Goal: Check status: Check status

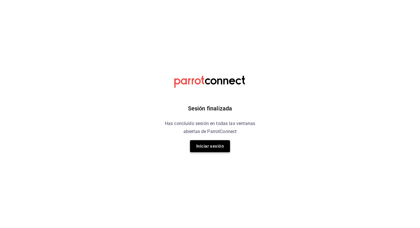
click at [217, 152] on button "Iniciar sesión" at bounding box center [210, 146] width 40 height 12
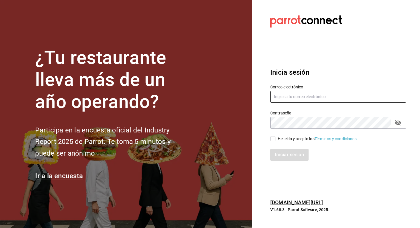
click at [295, 99] on input "text" at bounding box center [338, 96] width 136 height 12
type input "angelpinacho.pv@gmail.com"
click at [403, 123] on div "Contraseña" at bounding box center [338, 122] width 136 height 12
click at [399, 123] on icon "passwordField" at bounding box center [398, 122] width 6 height 5
click at [270, 136] on input "He leído y acepto los Términos y condiciones." at bounding box center [272, 138] width 5 height 5
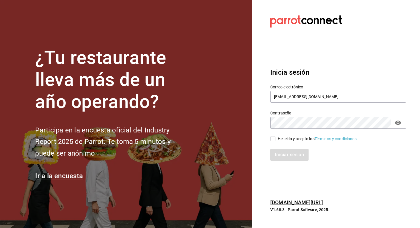
checkbox input "true"
click at [287, 157] on button "Iniciar sesión" at bounding box center [289, 154] width 39 height 12
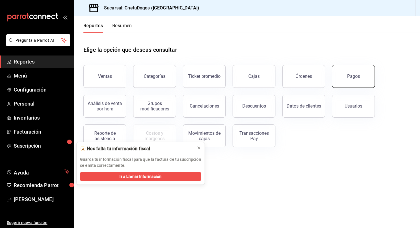
click at [363, 75] on button "Pagos" at bounding box center [353, 76] width 43 height 23
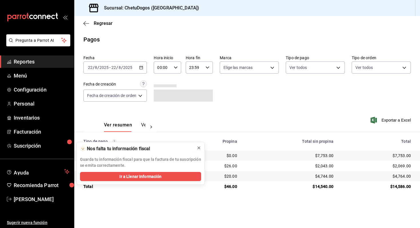
click at [198, 145] on icon at bounding box center [198, 147] width 5 height 5
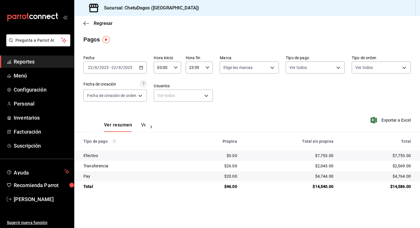
click at [142, 70] on div "2025-08-22 22 / 8 / 2025 - 2025-08-22 22 / 8 / 2025" at bounding box center [114, 67] width 63 height 12
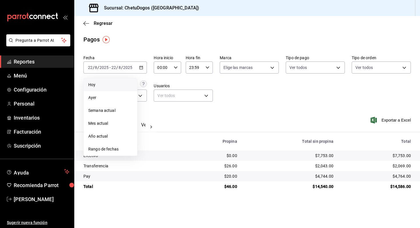
click at [113, 86] on span "Hoy" at bounding box center [110, 85] width 44 height 6
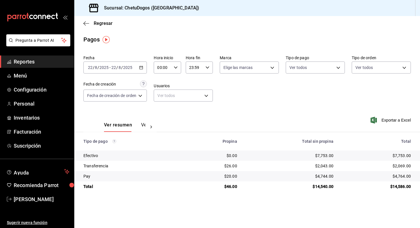
click at [397, 168] on div "$2,069.00" at bounding box center [376, 166] width 68 height 6
click at [405, 166] on div "$2,319.00" at bounding box center [376, 166] width 68 height 6
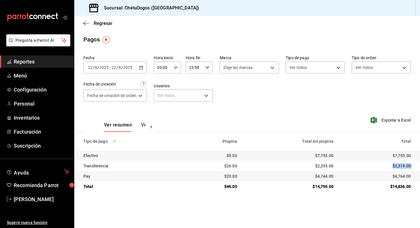
click at [405, 166] on div "$2,319.00" at bounding box center [376, 166] width 68 height 6
click at [401, 164] on div "$2,319.00" at bounding box center [376, 166] width 68 height 6
click at [86, 24] on icon "button" at bounding box center [86, 23] width 6 height 5
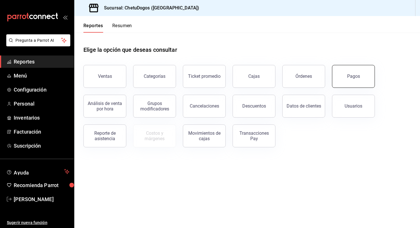
click at [369, 79] on button "Pagos" at bounding box center [353, 76] width 43 height 23
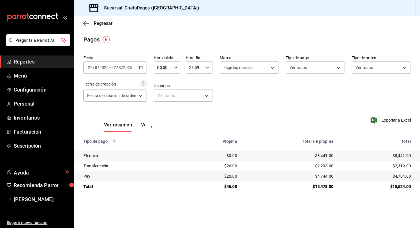
click at [396, 168] on div "$2,319.00" at bounding box center [376, 166] width 68 height 6
click at [325, 164] on div "$2,293.00" at bounding box center [289, 166] width 87 height 6
click at [93, 24] on span "Regresar" at bounding box center [97, 23] width 29 height 5
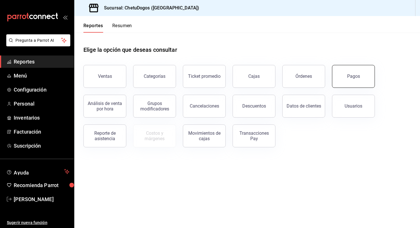
click at [347, 76] on div "Pagos" at bounding box center [353, 75] width 13 height 5
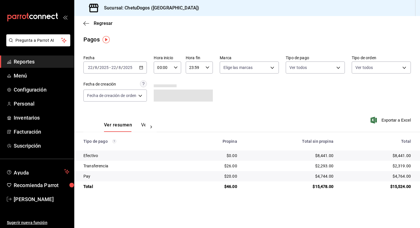
click at [96, 29] on div "Regresar" at bounding box center [246, 23] width 345 height 15
click at [96, 23] on span "Regresar" at bounding box center [103, 23] width 19 height 5
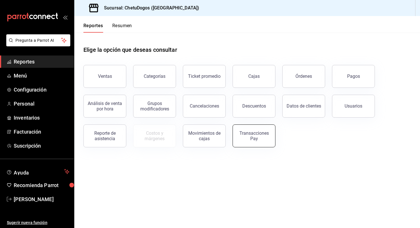
click at [252, 139] on div "Transacciones Pay" at bounding box center [253, 135] width 35 height 11
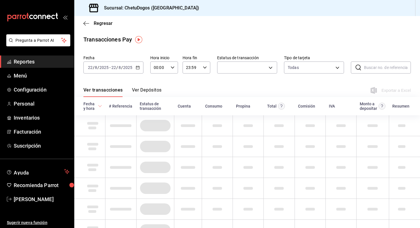
click at [139, 87] on button "Ver Depósitos" at bounding box center [147, 92] width 30 height 10
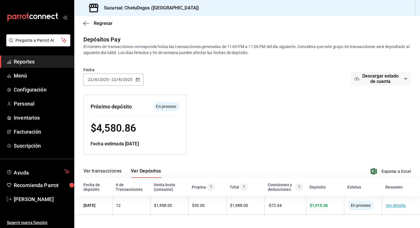
click at [137, 79] on icon "button" at bounding box center [138, 79] width 4 height 4
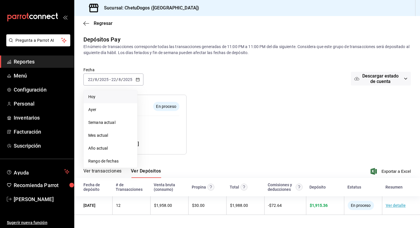
click at [115, 94] on span "Hoy" at bounding box center [110, 97] width 44 height 6
